Goal: Transaction & Acquisition: Purchase product/service

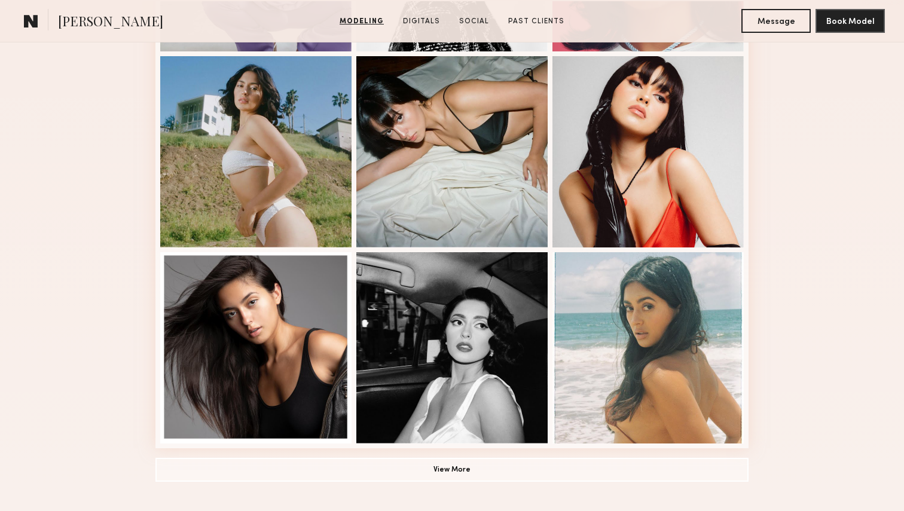
scroll to position [732, 0]
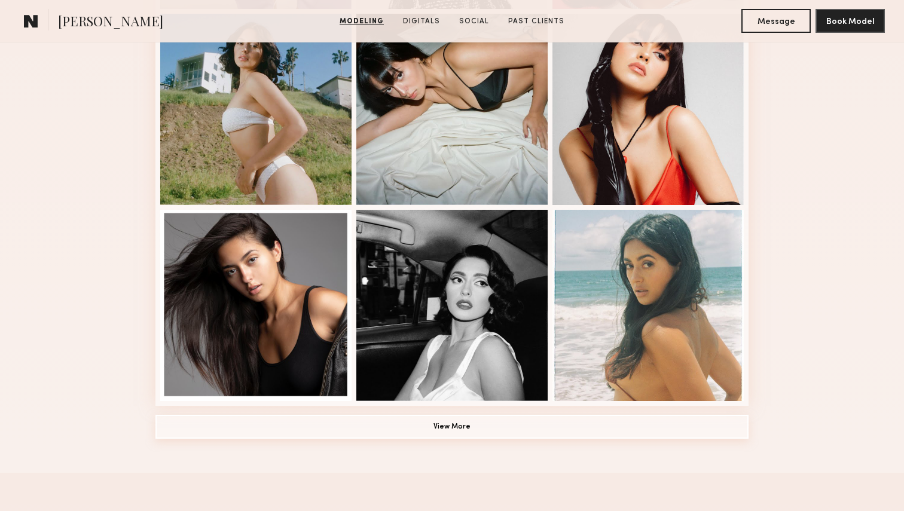
click at [586, 434] on button "View More" at bounding box center [451, 427] width 593 height 24
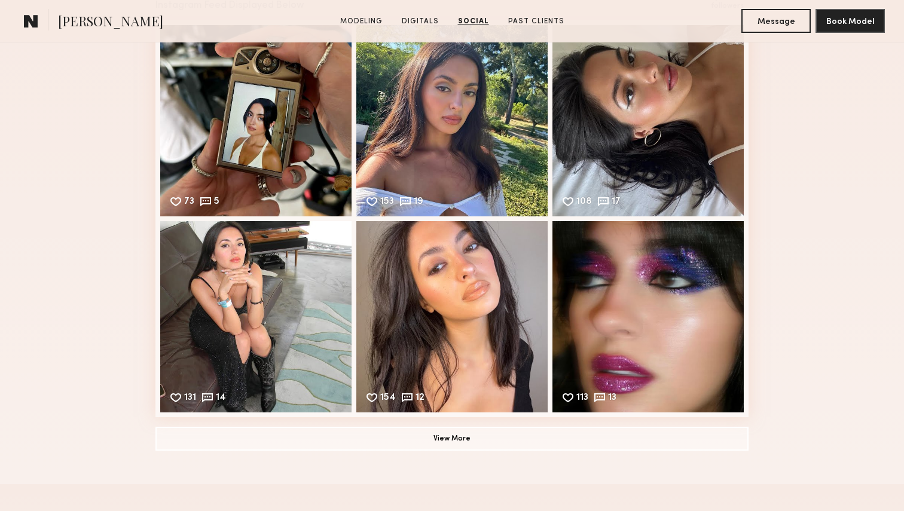
scroll to position [2541, 0]
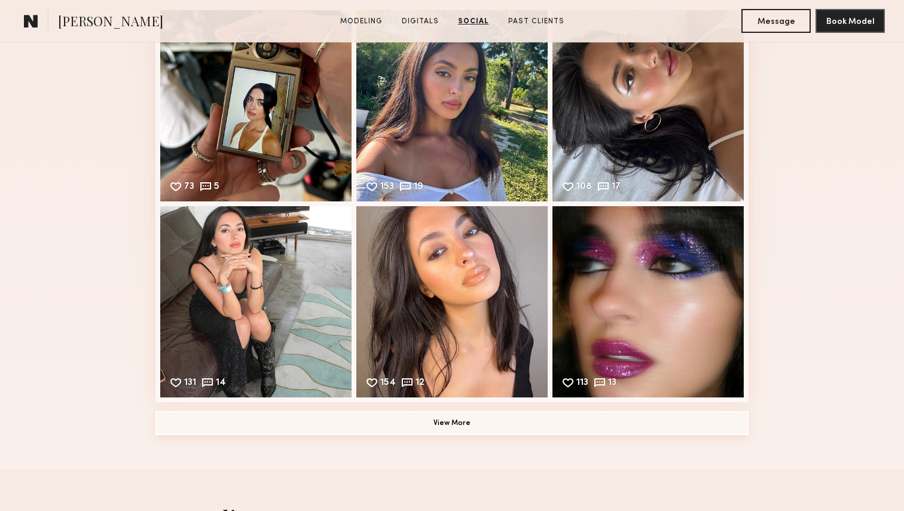
click at [645, 426] on button "View More" at bounding box center [451, 423] width 593 height 24
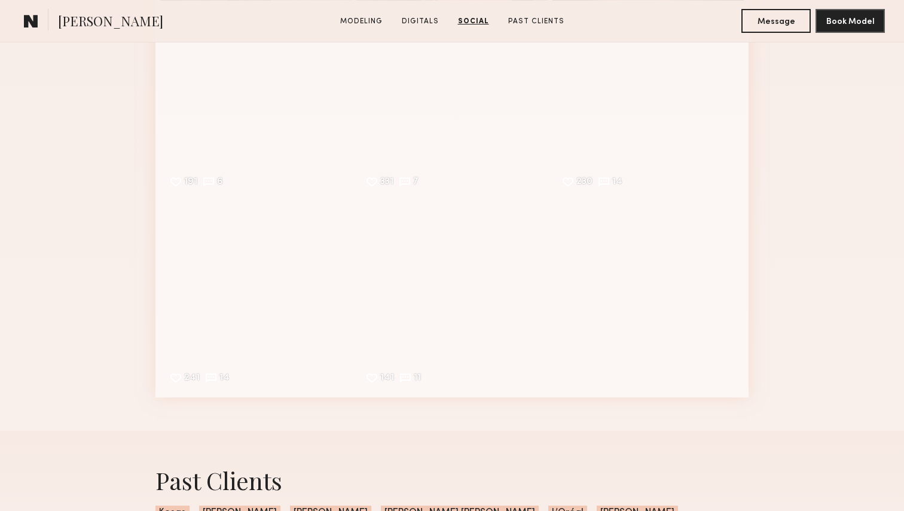
scroll to position [2940, 0]
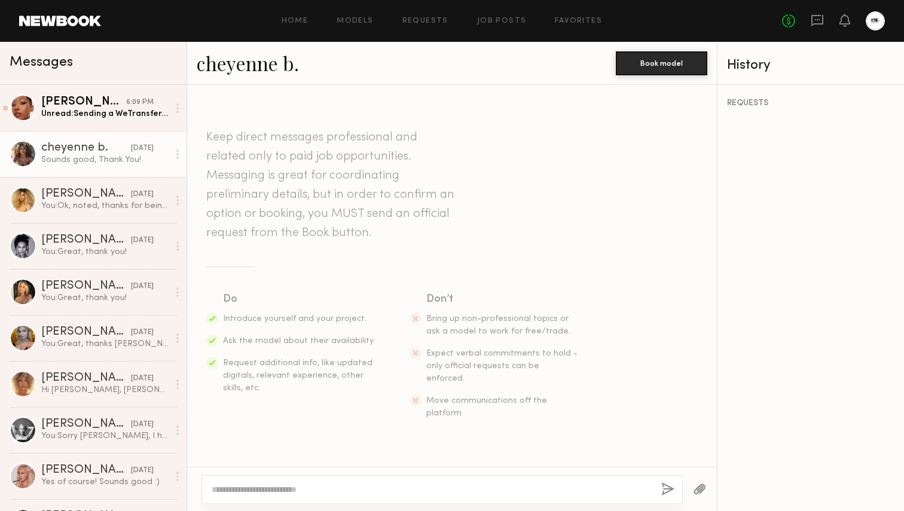
scroll to position [139, 0]
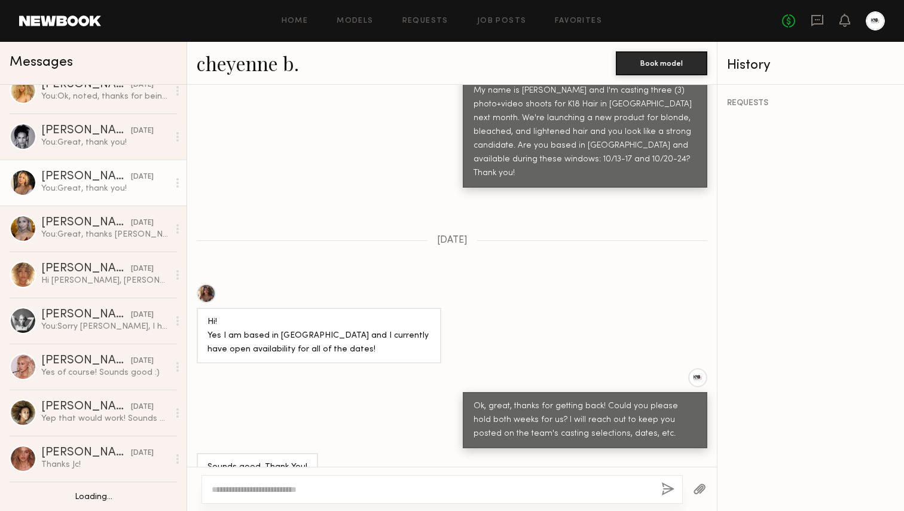
scroll to position [124, 0]
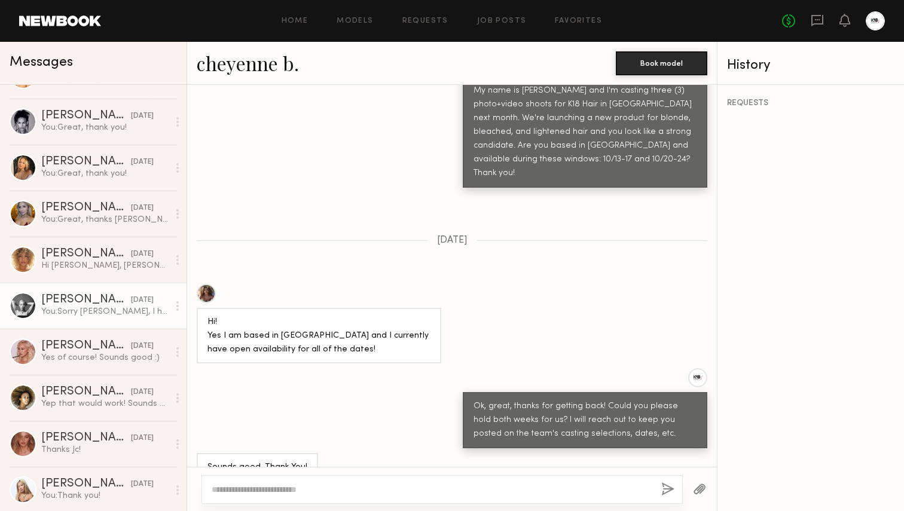
click at [72, 300] on div "[PERSON_NAME]" at bounding box center [86, 300] width 90 height 12
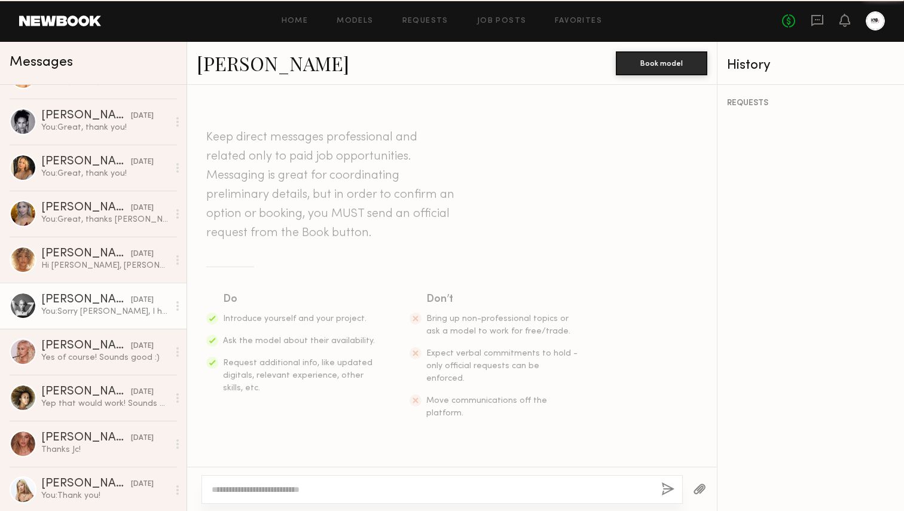
scroll to position [291, 0]
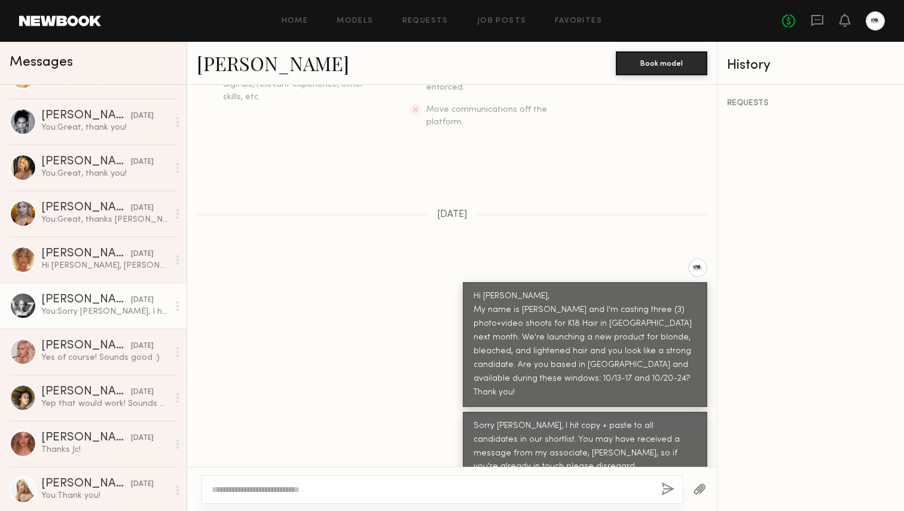
click at [266, 64] on link "[PERSON_NAME]" at bounding box center [273, 63] width 152 height 26
click at [30, 318] on link "[PERSON_NAME] [DATE] You: Sorry [PERSON_NAME], I hit copy + paste to all candid…" at bounding box center [93, 306] width 187 height 46
click at [66, 300] on div "[PERSON_NAME]" at bounding box center [86, 300] width 90 height 12
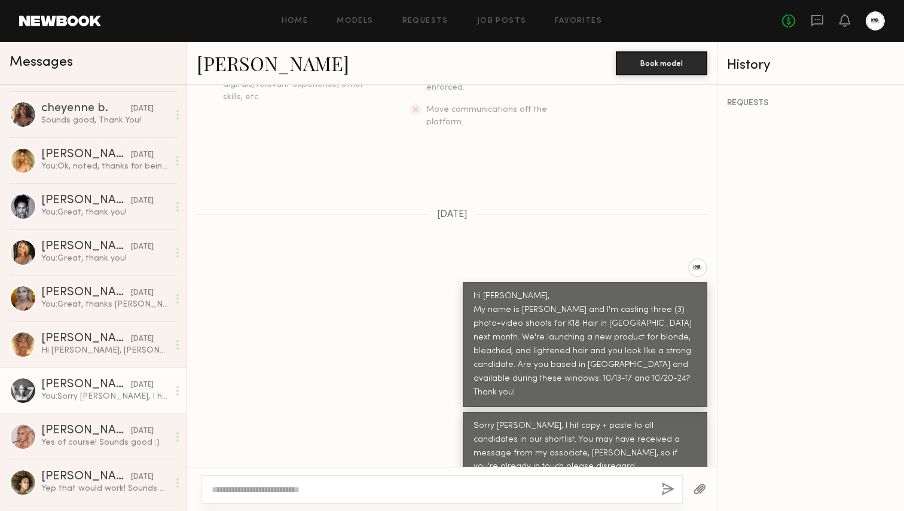
scroll to position [0, 0]
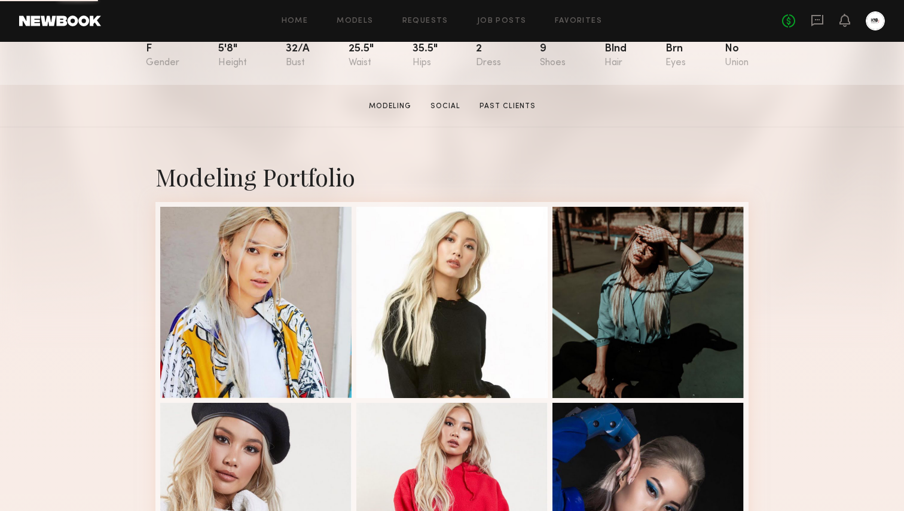
scroll to position [187, 0]
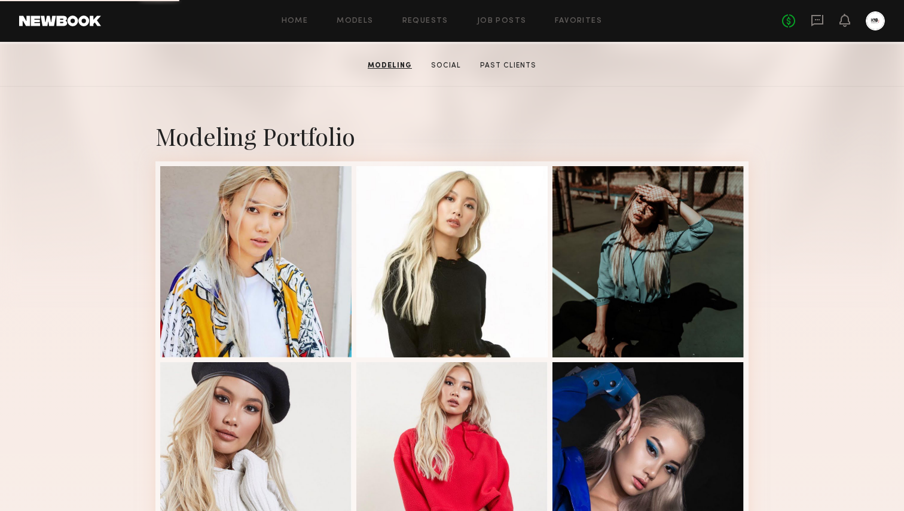
click at [381, 166] on div at bounding box center [451, 261] width 191 height 191
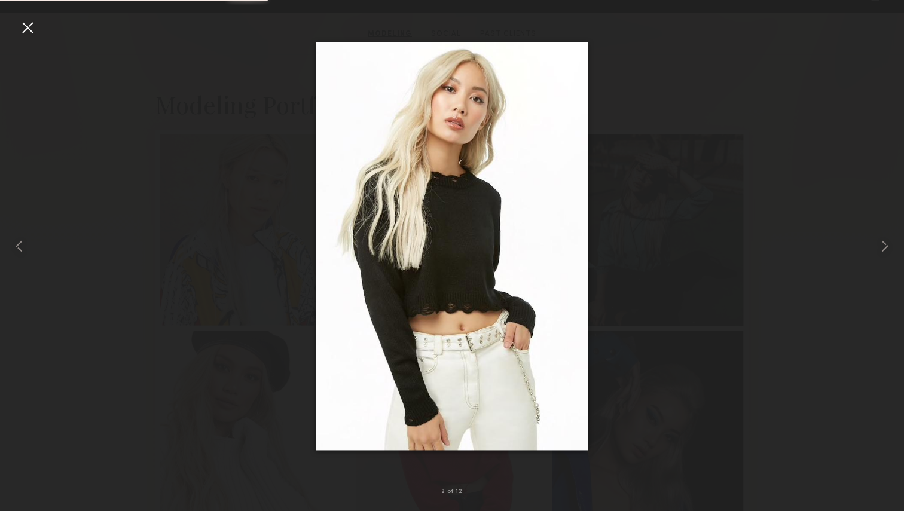
scroll to position [225, 0]
click at [33, 25] on div at bounding box center [27, 27] width 19 height 19
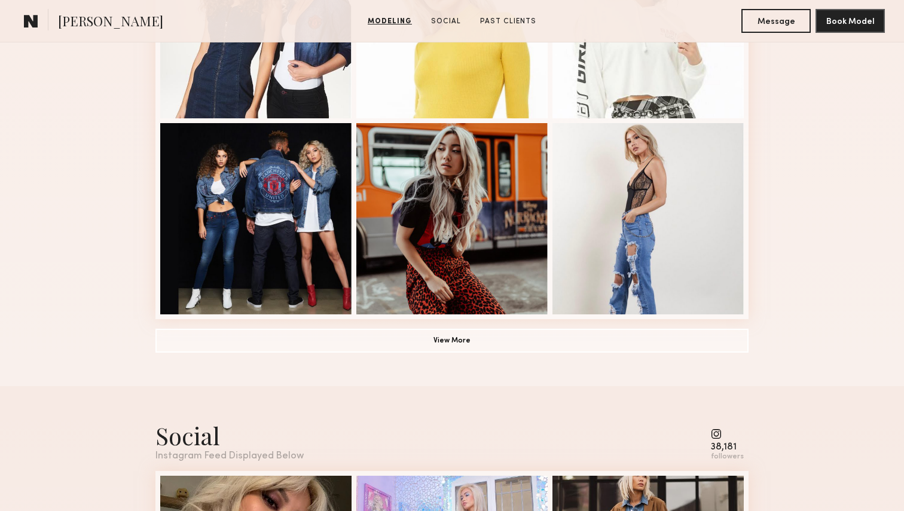
scroll to position [870, 0]
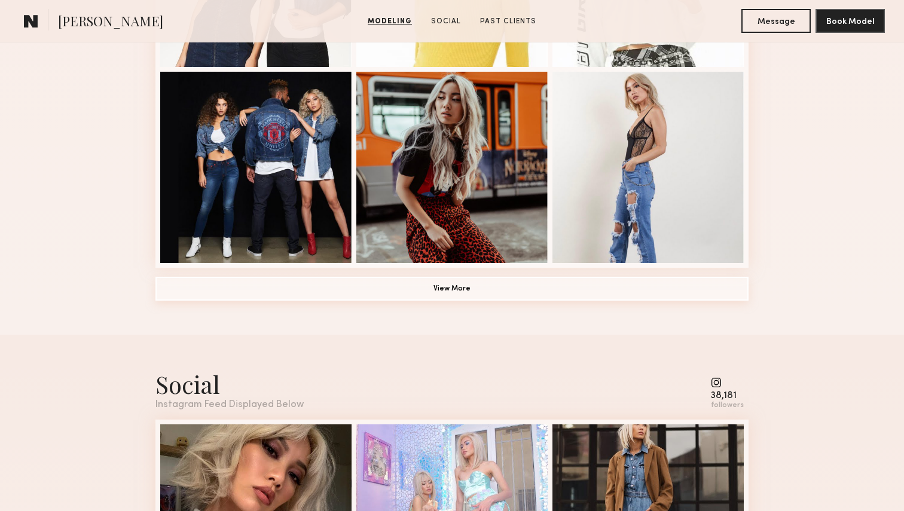
click at [459, 288] on button "View More" at bounding box center [451, 289] width 593 height 24
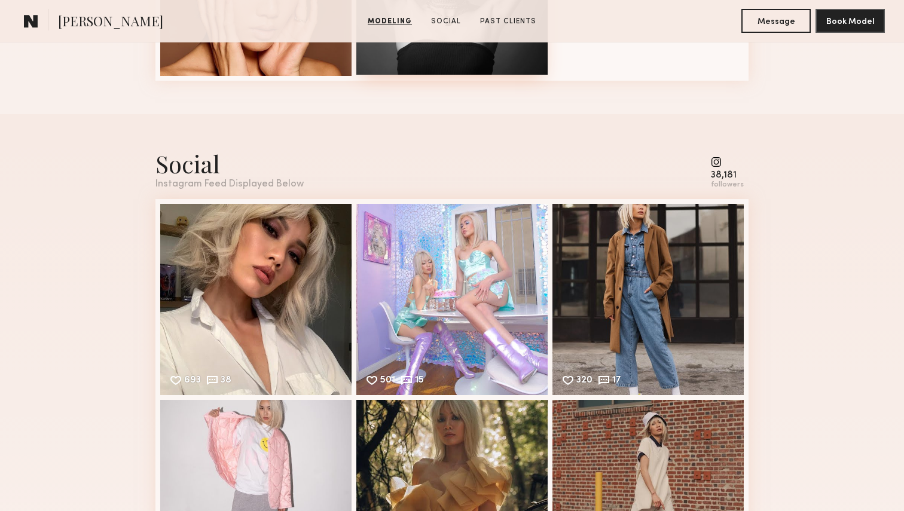
scroll to position [1685, 0]
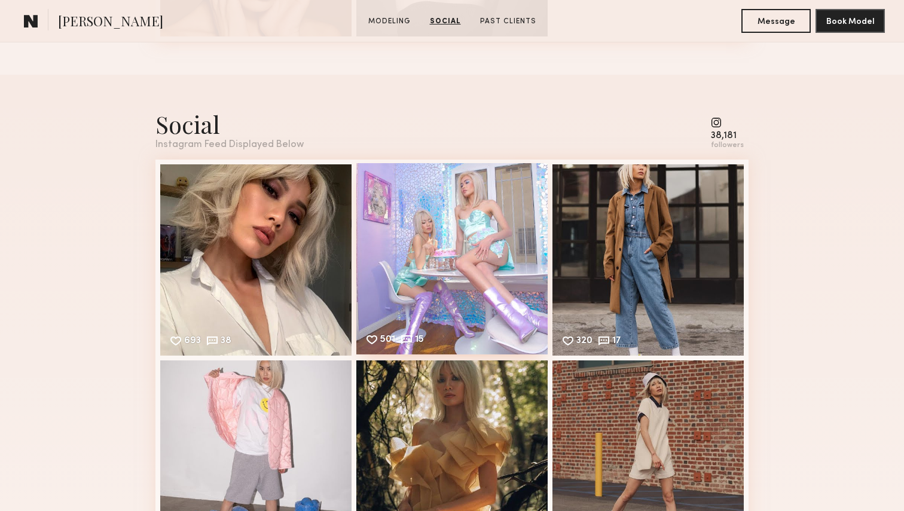
click at [432, 258] on div "501 15 Likes & comments displayed to show model’s engagement" at bounding box center [451, 258] width 191 height 191
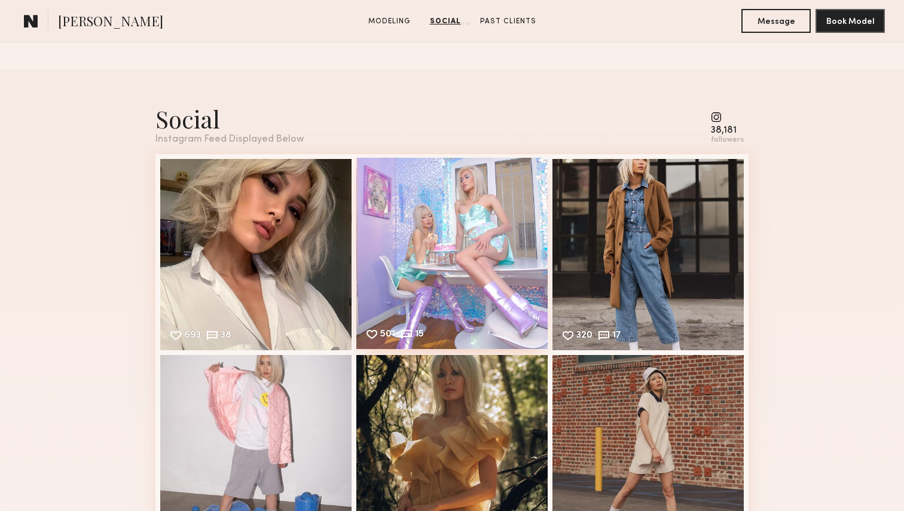
scroll to position [1135, 0]
click at [441, 207] on div "501 15 Likes & comments displayed to show model’s engagement" at bounding box center [451, 253] width 191 height 191
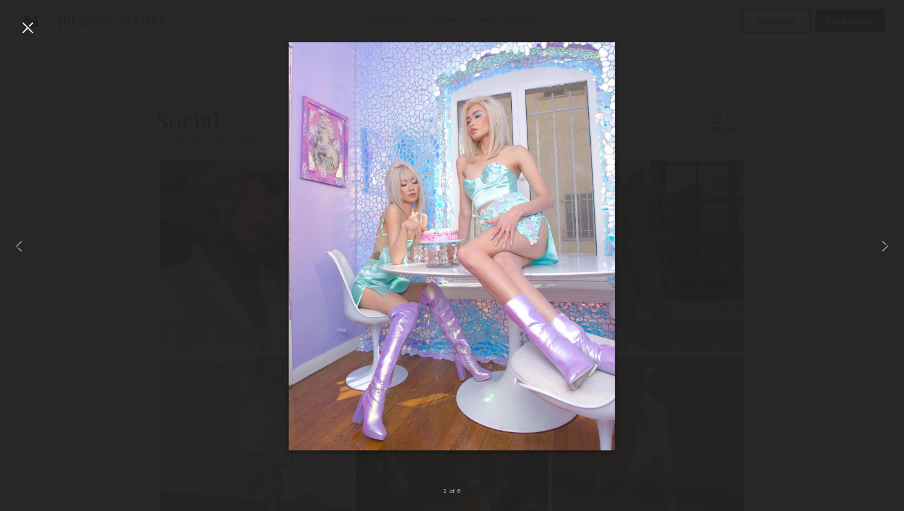
click at [26, 25] on div at bounding box center [27, 27] width 19 height 19
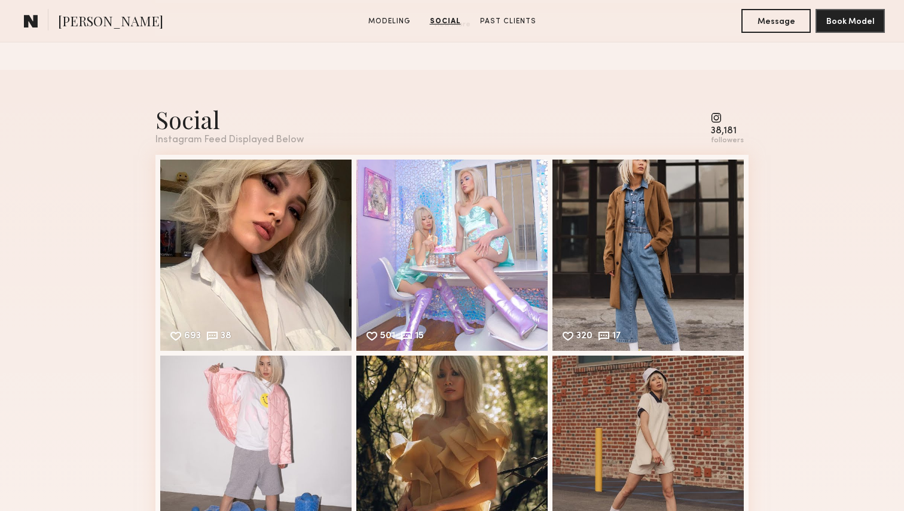
click at [49, 130] on div "Social Instagram Feed Displayed Below 38,181 followers 693 38 Likes & comments …" at bounding box center [452, 344] width 904 height 549
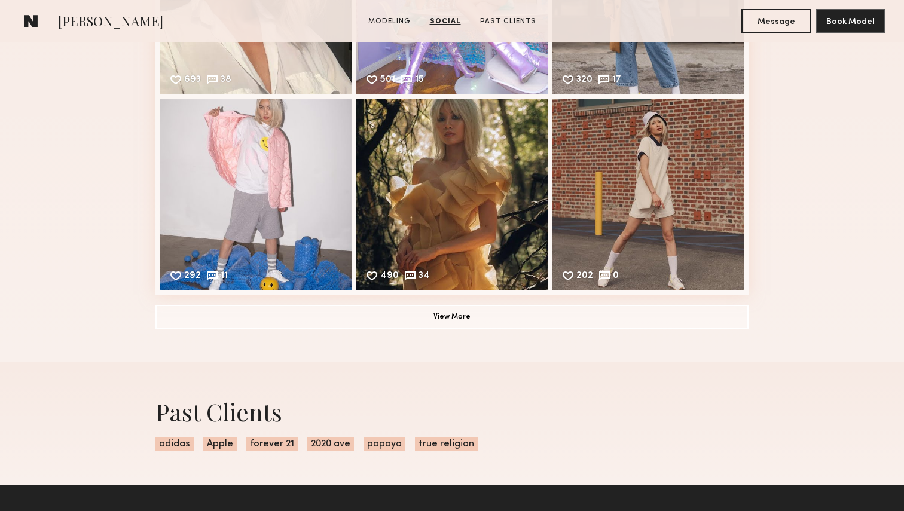
scroll to position [1408, 0]
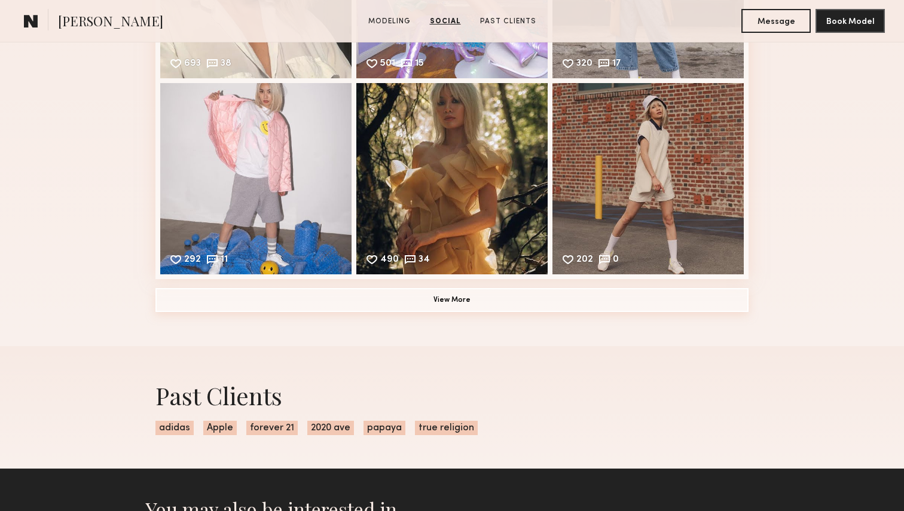
click at [545, 306] on button "View More" at bounding box center [451, 300] width 593 height 24
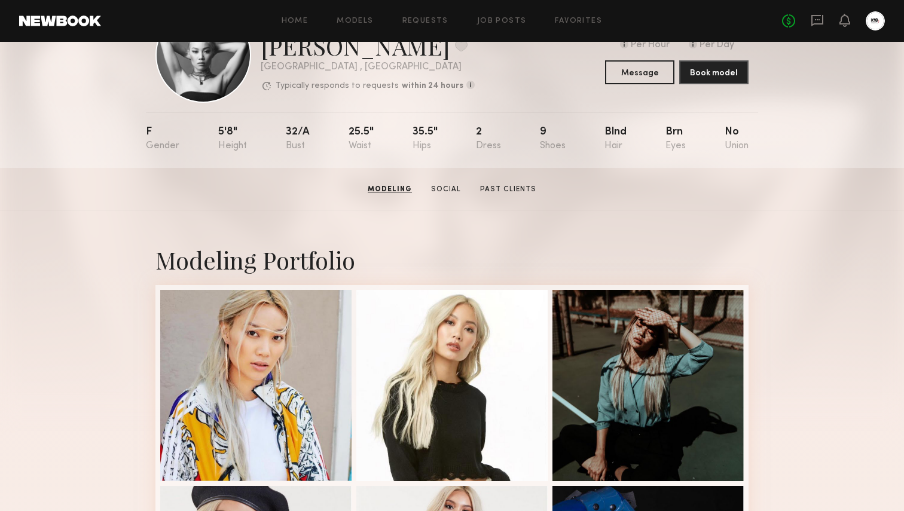
scroll to position [0, 0]
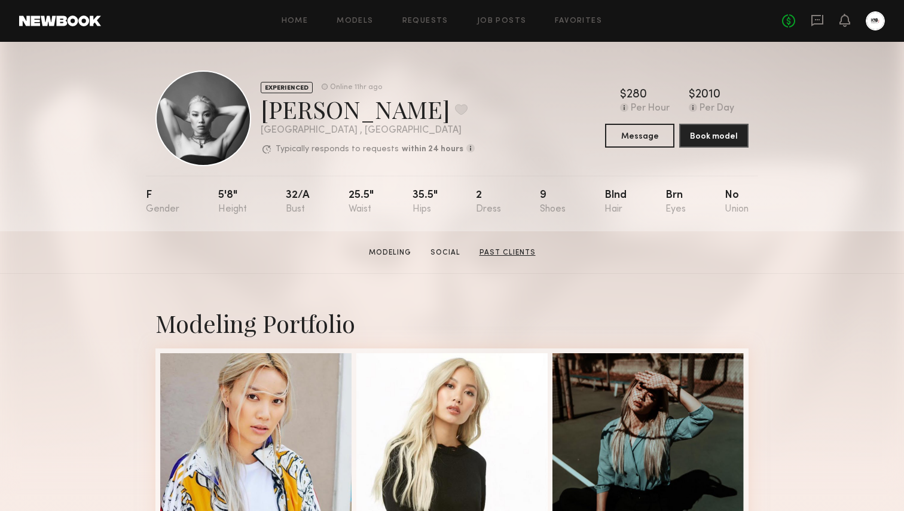
click at [500, 252] on link "Past Clients" at bounding box center [508, 253] width 66 height 11
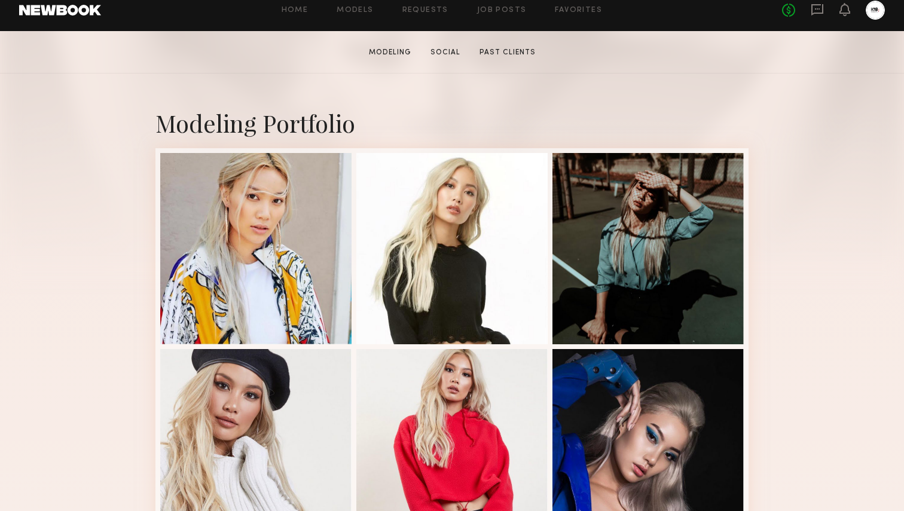
scroll to position [411, 0]
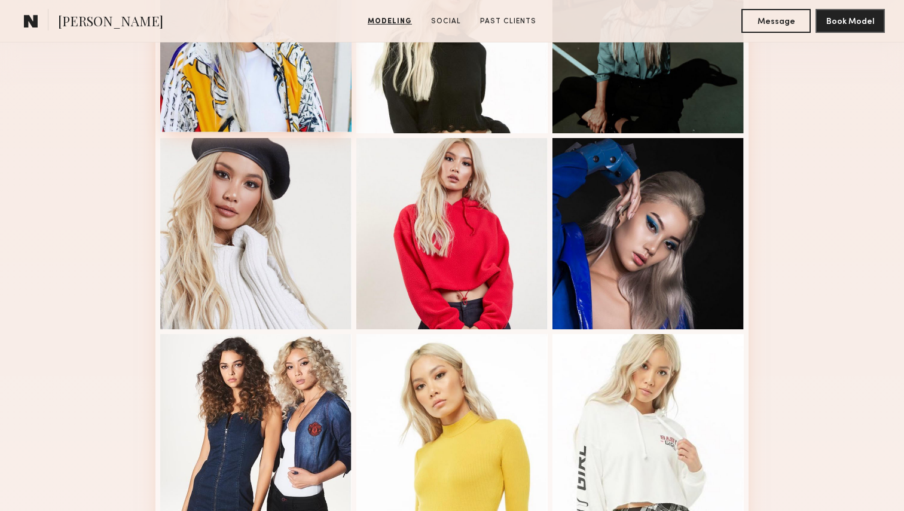
click at [248, 100] on div at bounding box center [255, 36] width 191 height 191
